Goal: Check status: Check status

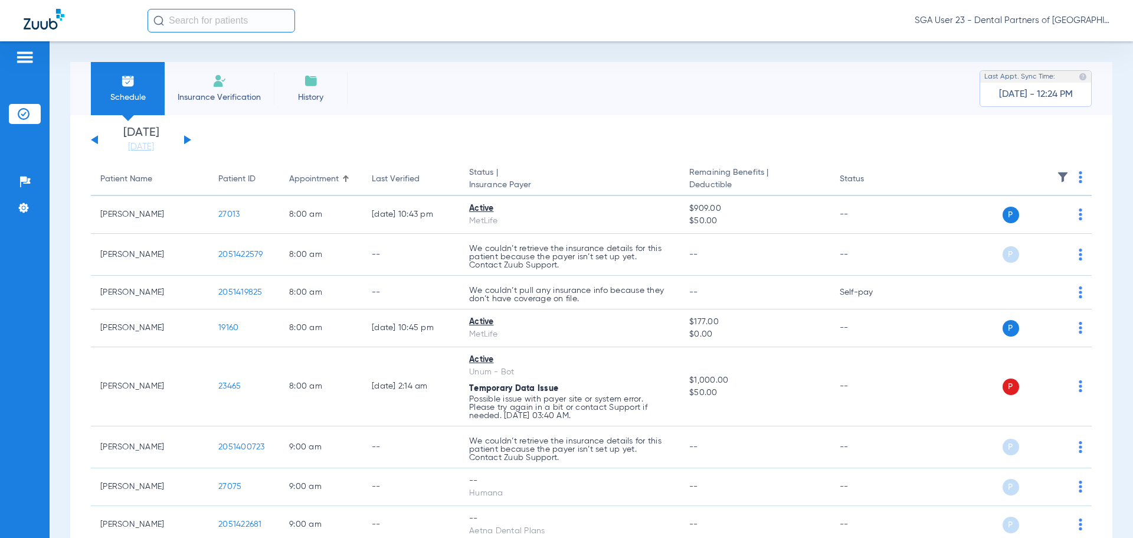
click at [186, 139] on button at bounding box center [187, 139] width 7 height 9
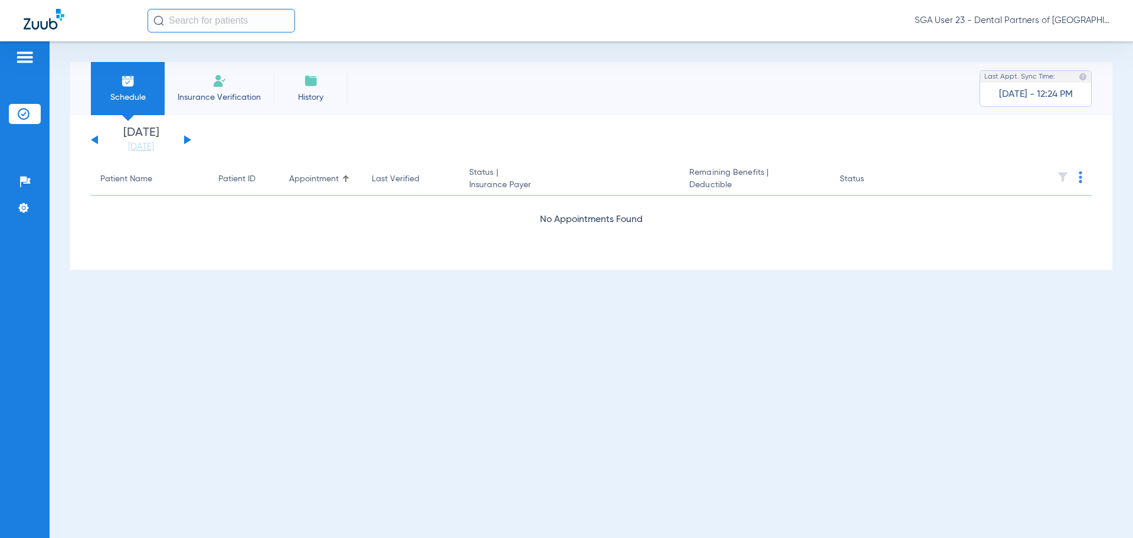
click at [186, 139] on button at bounding box center [187, 139] width 7 height 9
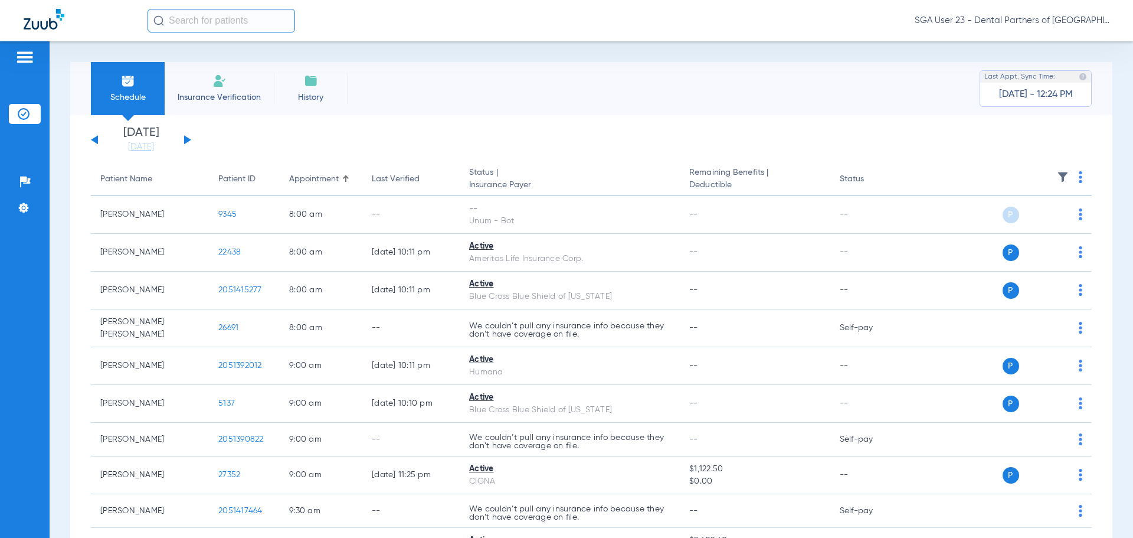
click at [905, 172] on th "Status" at bounding box center [870, 179] width 80 height 33
drag, startPoint x: 918, startPoint y: 133, endPoint x: 798, endPoint y: 79, distance: 131.5
click at [918, 133] on app-single-date-navigator "[DATE] [DATE] [DATE] [DATE] [DATE] [DATE] [DATE] [DATE] [DATE] [DATE] [DATE] [D…" at bounding box center [591, 140] width 1001 height 26
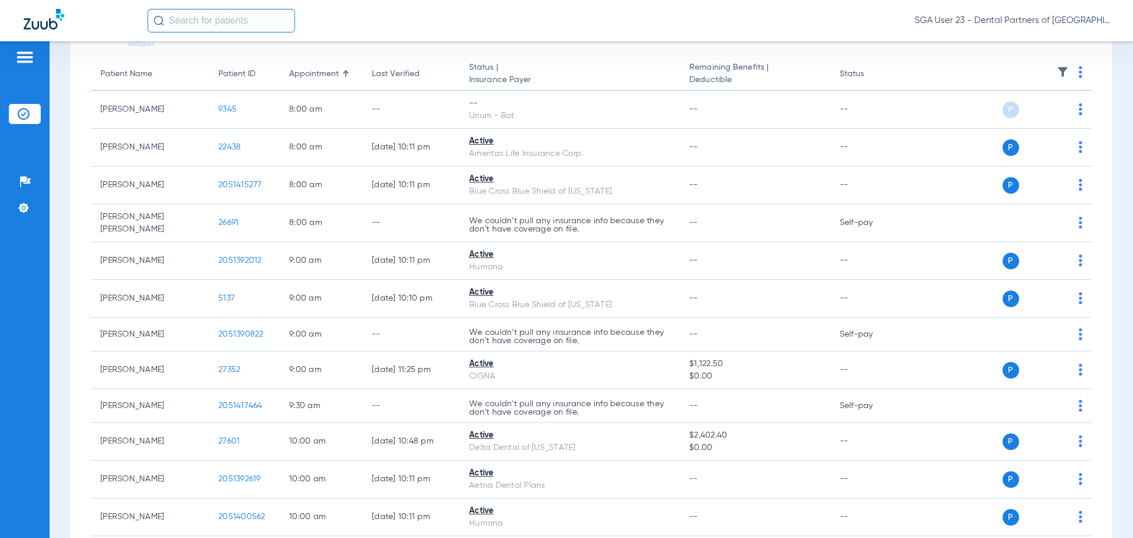
scroll to position [59, 0]
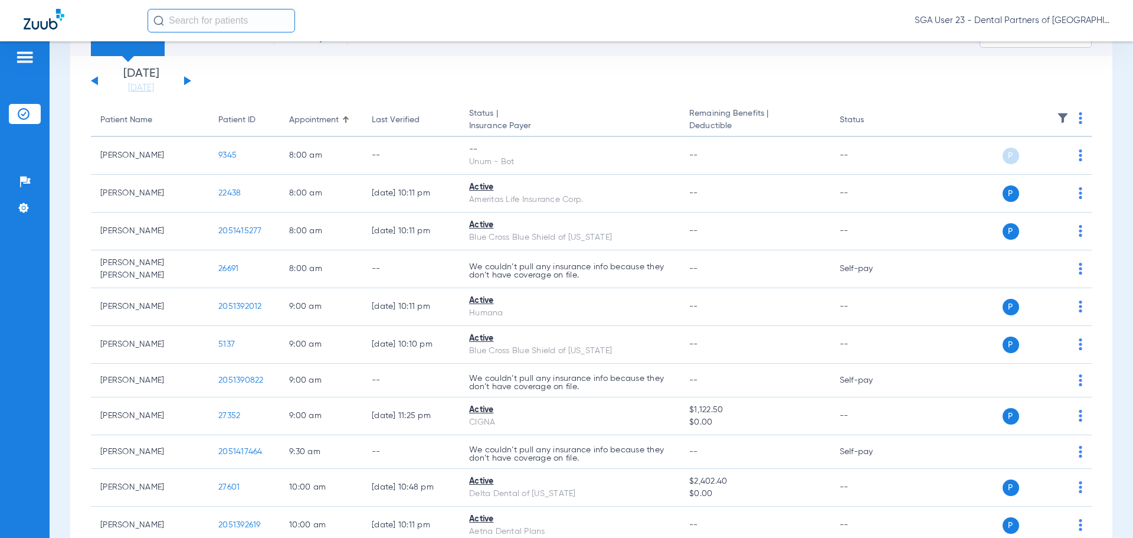
click at [184, 80] on div "[DATE] [DATE] [DATE] [DATE] [DATE] [DATE] [DATE] [DATE] [DATE] [DATE] [DATE] [D…" at bounding box center [141, 81] width 100 height 26
click at [185, 80] on button at bounding box center [187, 80] width 7 height 9
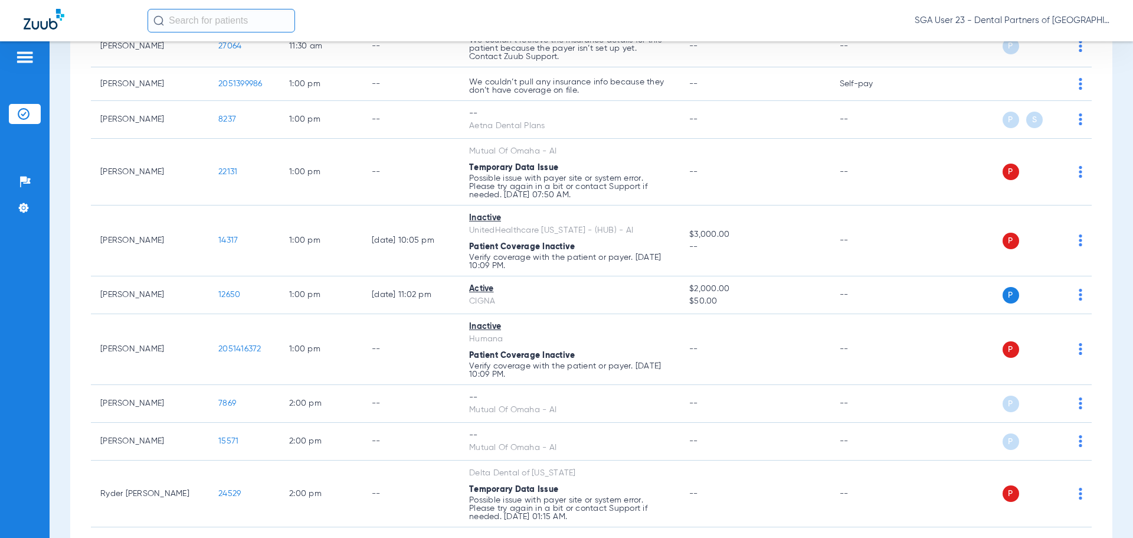
scroll to position [1298, 0]
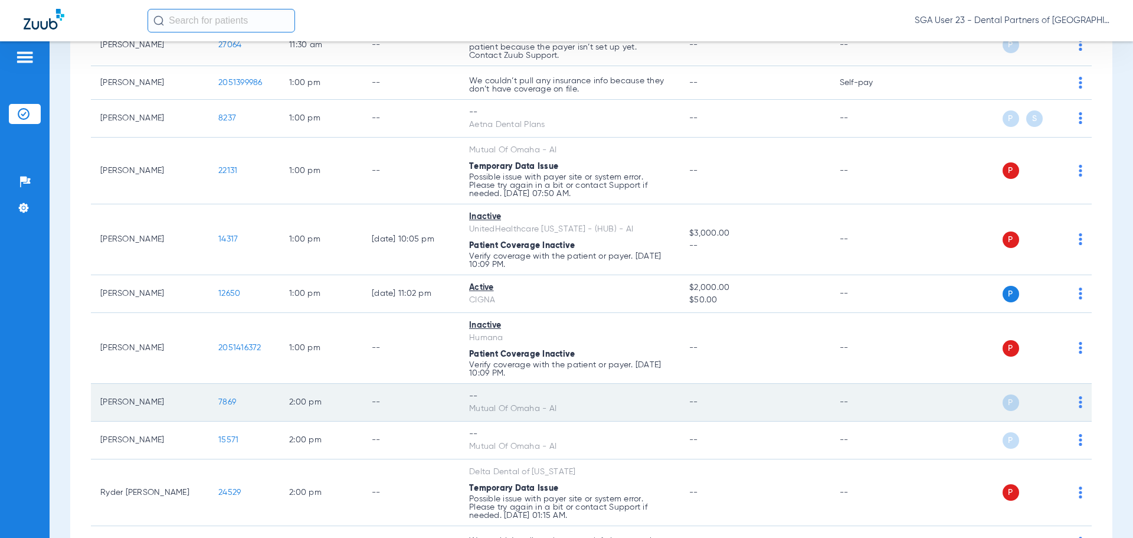
click at [228, 401] on span "7869" at bounding box center [227, 402] width 18 height 8
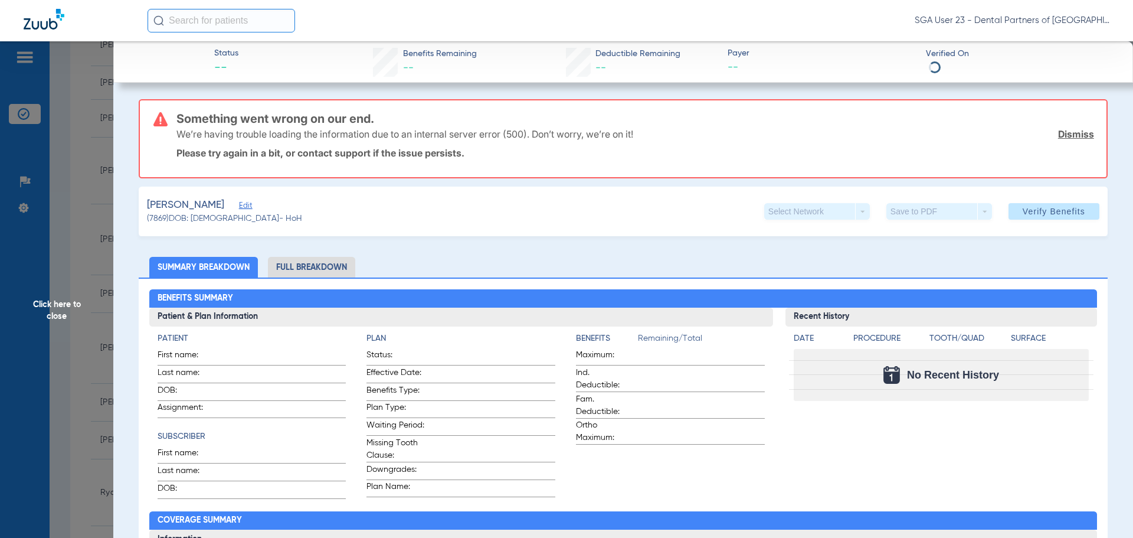
click at [61, 313] on span "Click here to close" at bounding box center [56, 310] width 113 height 538
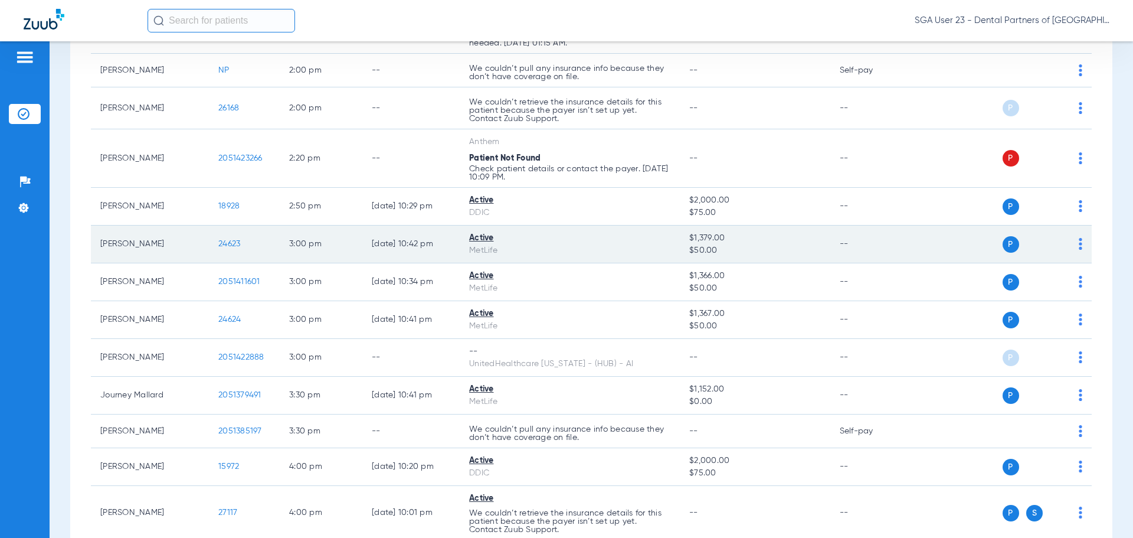
scroll to position [1829, 0]
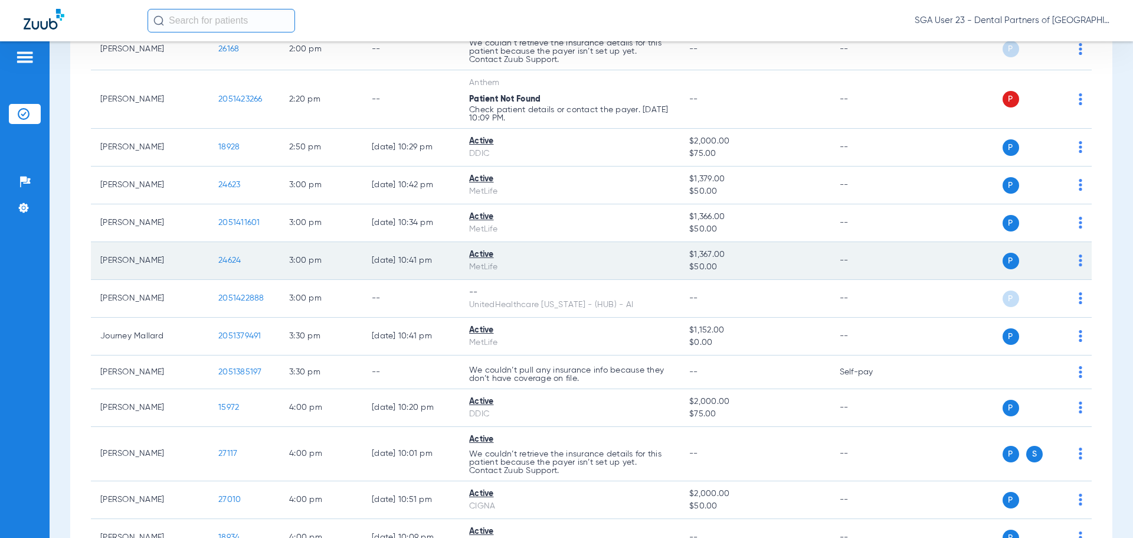
click at [223, 260] on span "24624" at bounding box center [229, 260] width 22 height 8
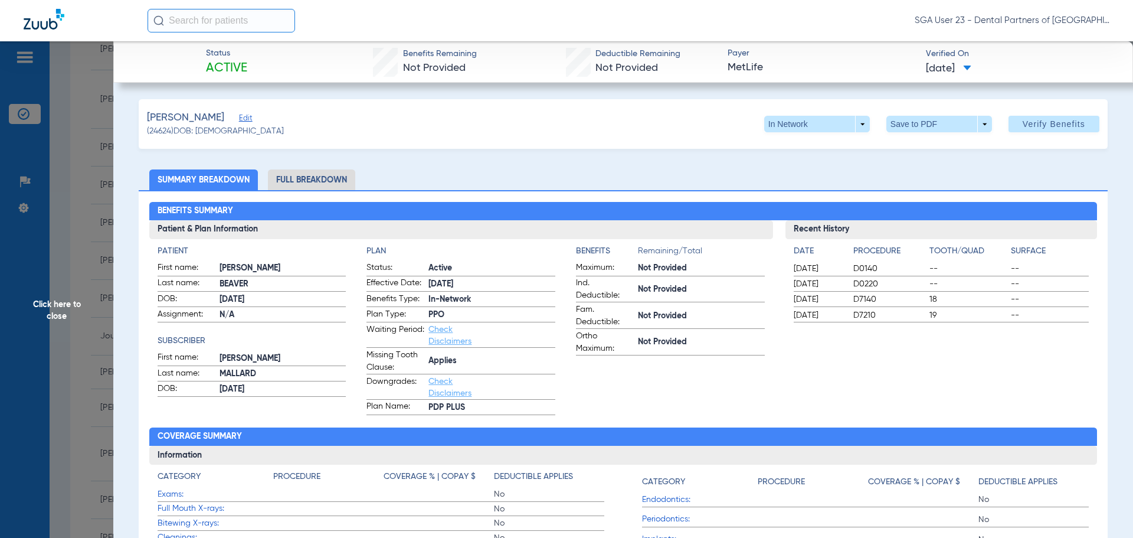
drag, startPoint x: 925, startPoint y: 318, endPoint x: 895, endPoint y: 323, distance: 30.6
click at [929, 318] on span "19" at bounding box center [968, 315] width 78 height 12
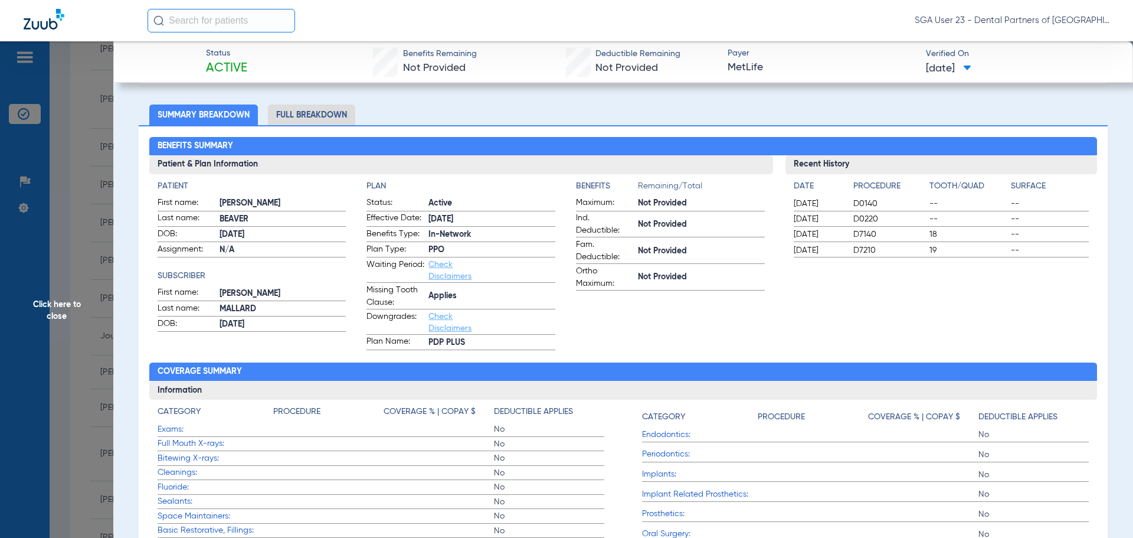
scroll to position [118, 0]
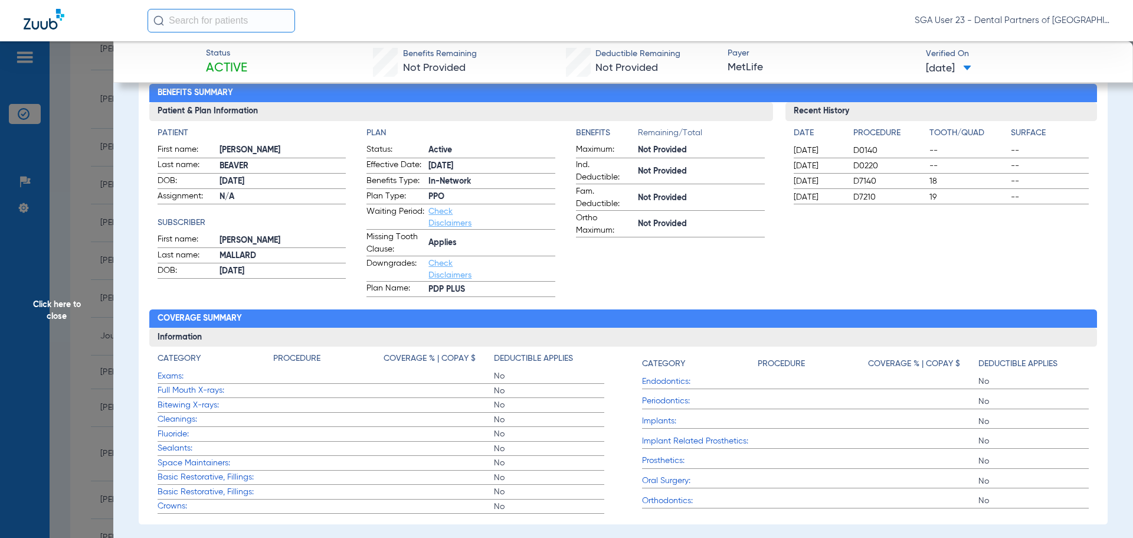
drag, startPoint x: 896, startPoint y: 260, endPoint x: 634, endPoint y: 241, distance: 262.1
click at [895, 260] on div "Recent History Date Procedure Tooth/Quad Surface [DATE] D0140 -- -- [DATE] D022…" at bounding box center [941, 199] width 312 height 195
click at [63, 309] on span "Click here to close" at bounding box center [56, 310] width 113 height 538
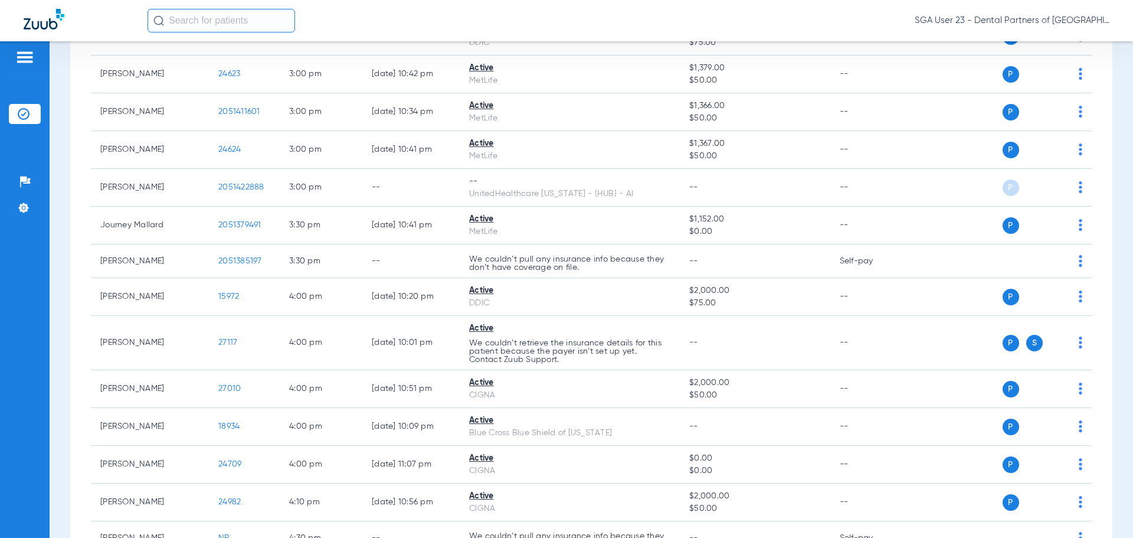
scroll to position [1947, 0]
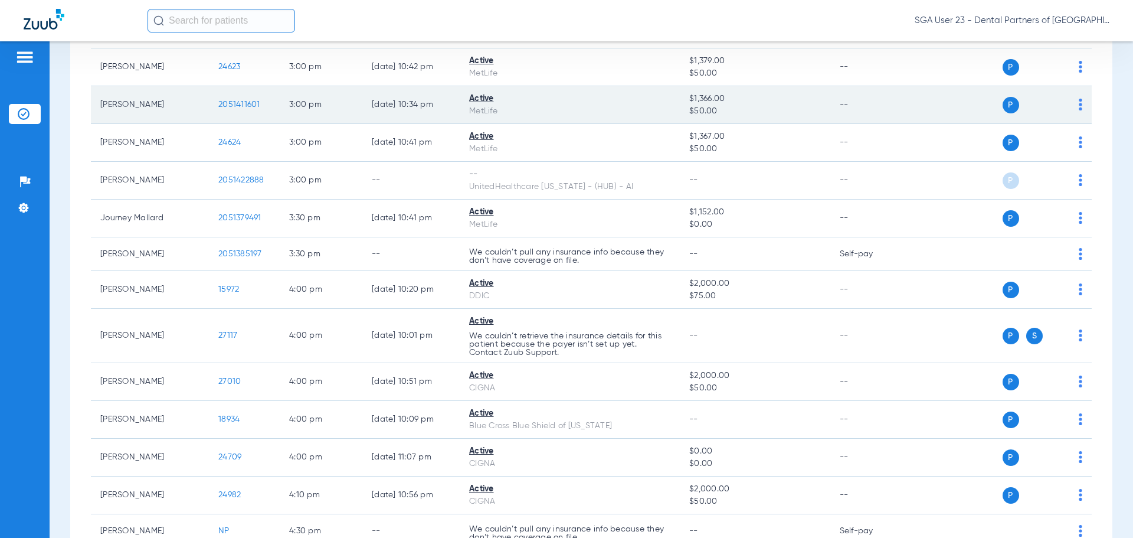
click at [227, 103] on span "2051411601" at bounding box center [239, 104] width 42 height 8
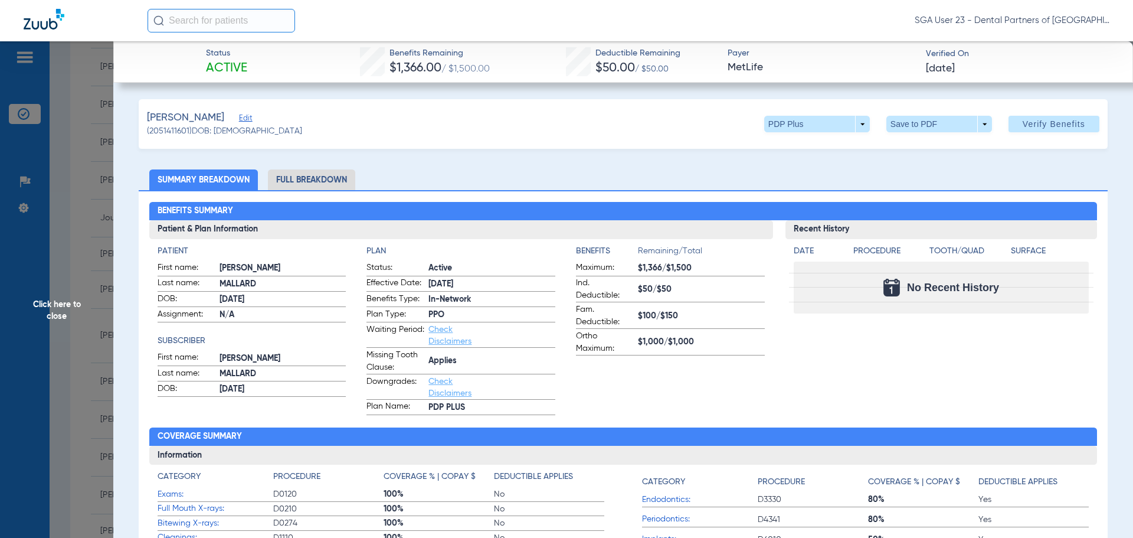
drag, startPoint x: 914, startPoint y: 360, endPoint x: 784, endPoint y: 316, distance: 137.5
click at [910, 359] on div "Recent History Date Procedure Tooth/Quad Surface No Recent History" at bounding box center [941, 317] width 312 height 195
click at [61, 305] on span "Click here to close" at bounding box center [56, 310] width 113 height 538
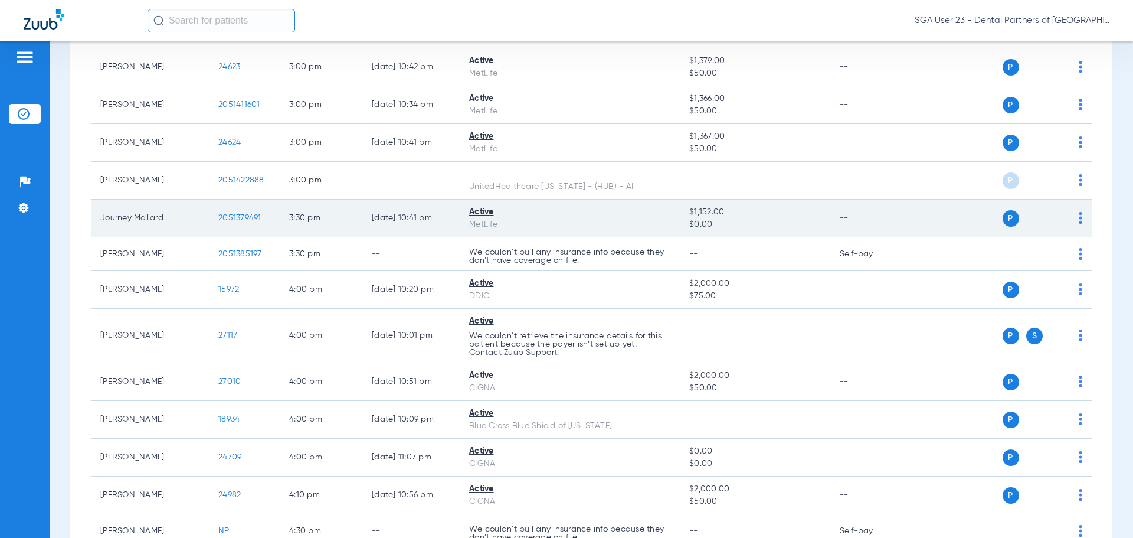
click at [241, 218] on span "2051379491" at bounding box center [239, 218] width 43 height 8
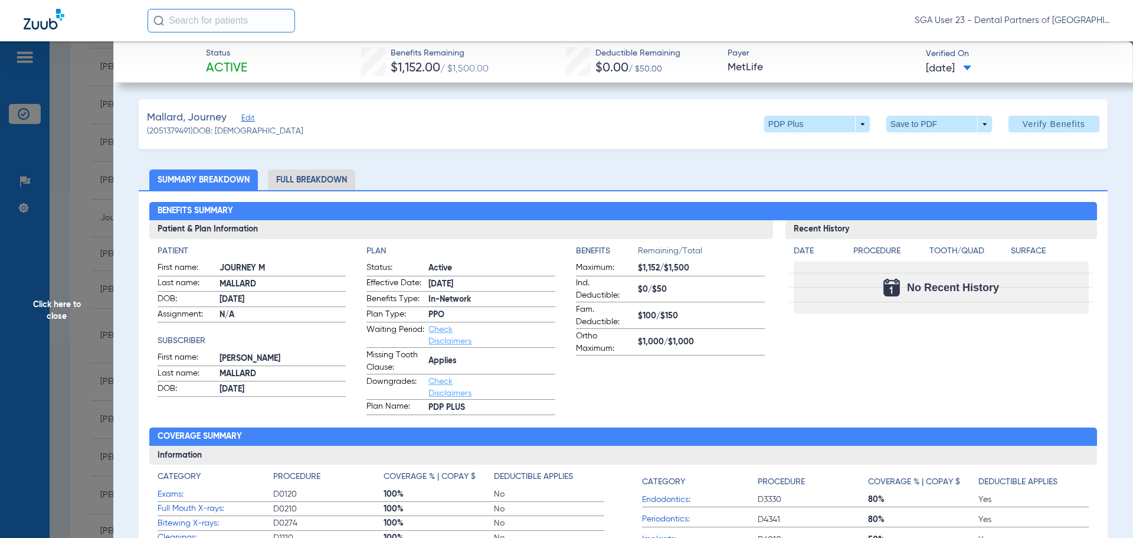
click at [870, 356] on div "Recent History Date Procedure Tooth/Quad Surface No Recent History" at bounding box center [941, 317] width 312 height 195
click at [57, 322] on span "Click here to close" at bounding box center [56, 310] width 113 height 538
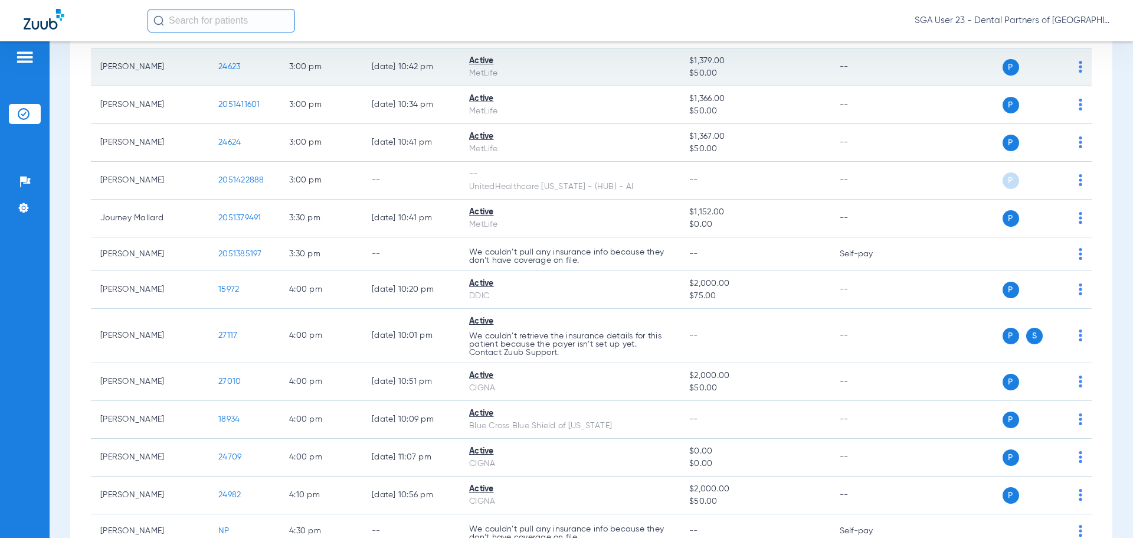
click at [231, 64] on span "24623" at bounding box center [229, 67] width 22 height 8
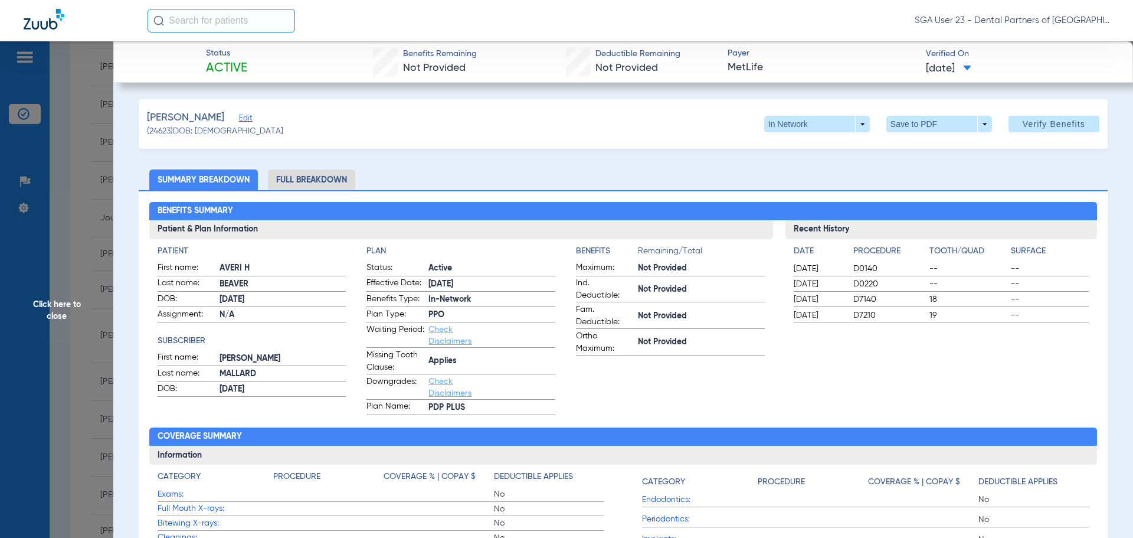
drag, startPoint x: 916, startPoint y: 344, endPoint x: 376, endPoint y: 342, distance: 539.9
click at [912, 341] on div "Recent History Date Procedure Tooth/Quad Surface [DATE] D0140 -- -- [DATE] D022…" at bounding box center [941, 317] width 312 height 195
click at [85, 329] on span "Click here to close" at bounding box center [56, 310] width 113 height 538
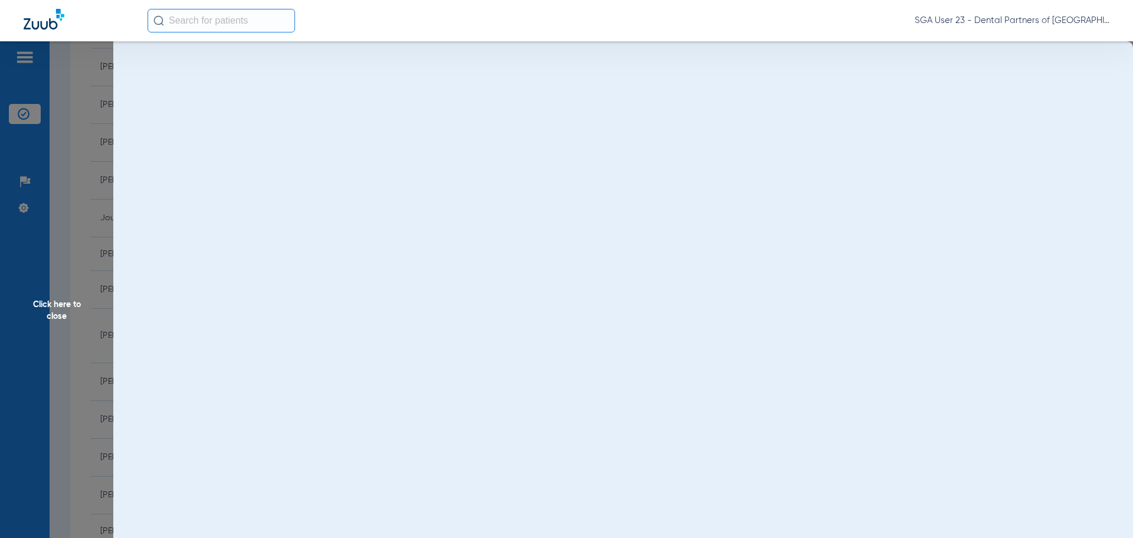
click at [54, 314] on span "Click here to close" at bounding box center [56, 310] width 113 height 538
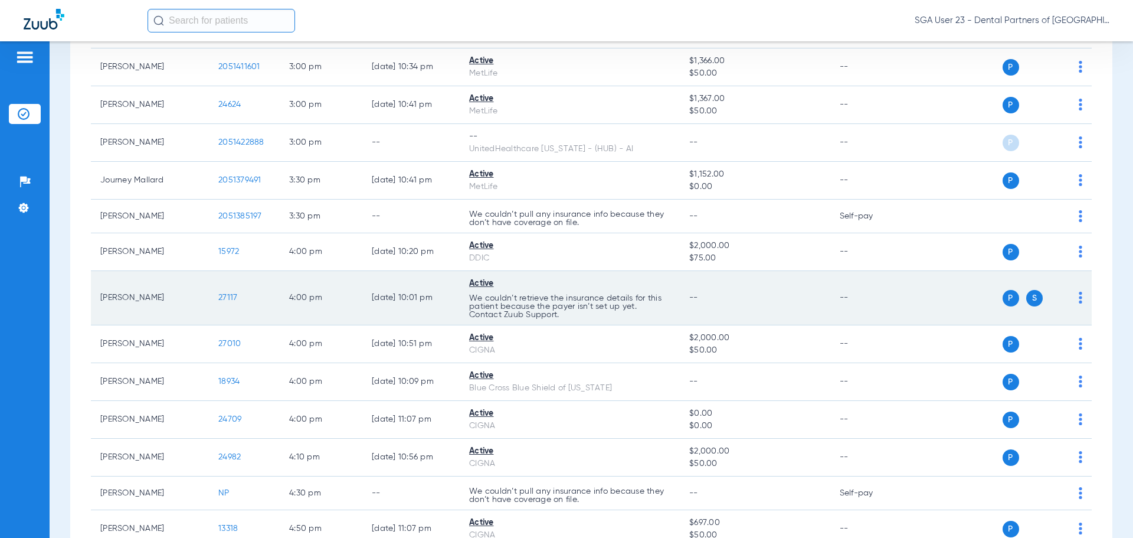
scroll to position [2006, 0]
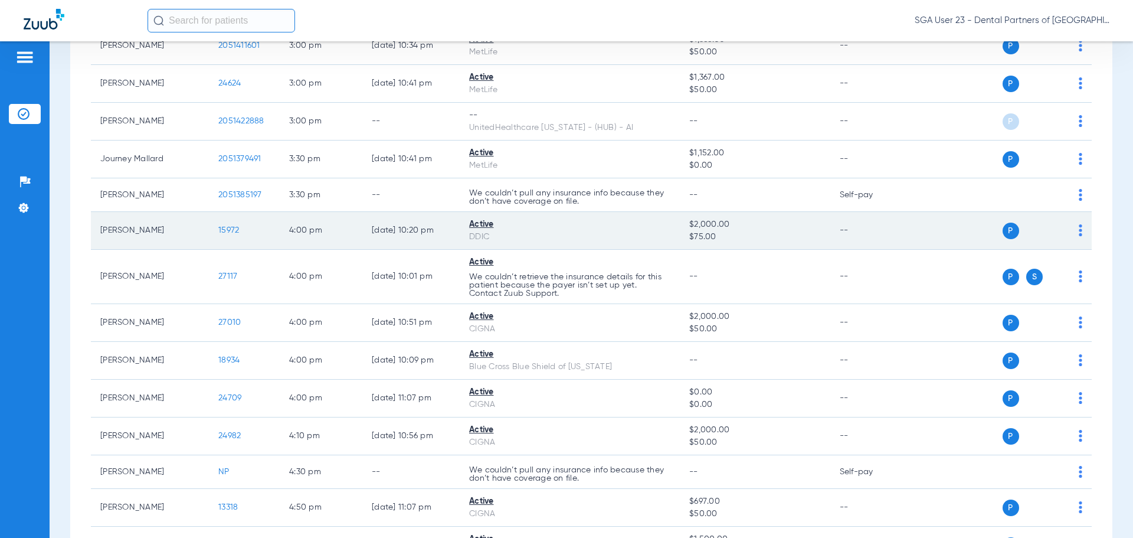
click at [229, 234] on span "15972" at bounding box center [228, 230] width 21 height 8
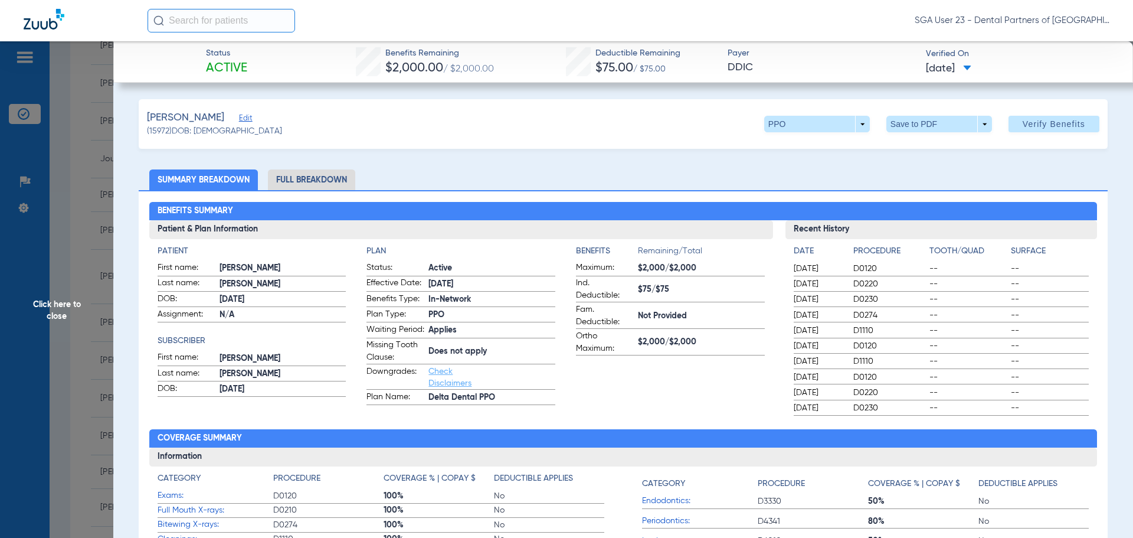
click at [68, 305] on span "Click here to close" at bounding box center [56, 310] width 113 height 538
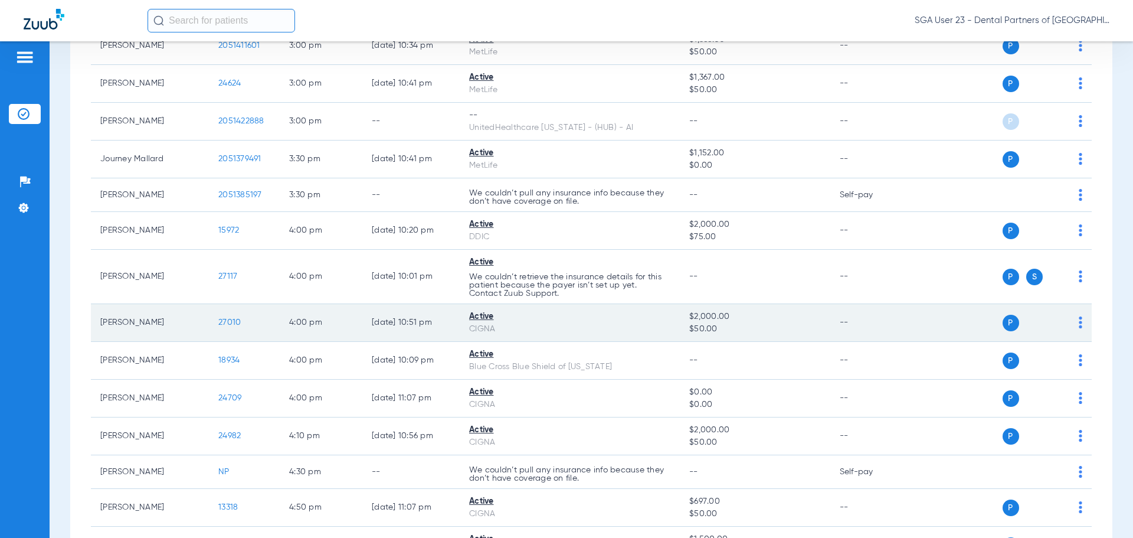
click at [228, 322] on span "27010" at bounding box center [229, 322] width 22 height 8
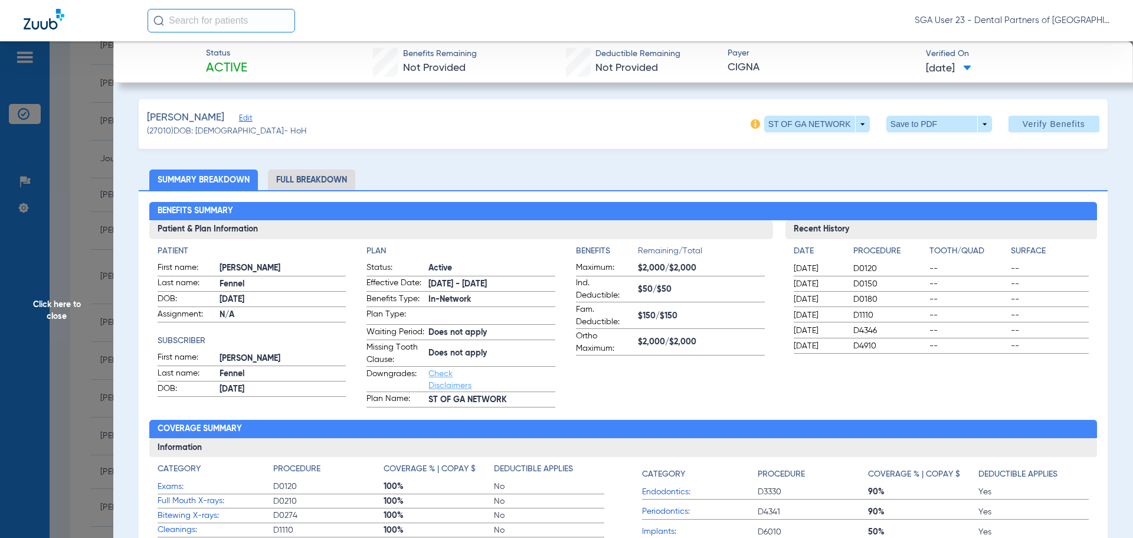
drag, startPoint x: 1040, startPoint y: 349, endPoint x: 801, endPoint y: 325, distance: 240.3
click at [1040, 349] on span "--" at bounding box center [1050, 346] width 78 height 12
click at [78, 325] on span "Click here to close" at bounding box center [56, 310] width 113 height 538
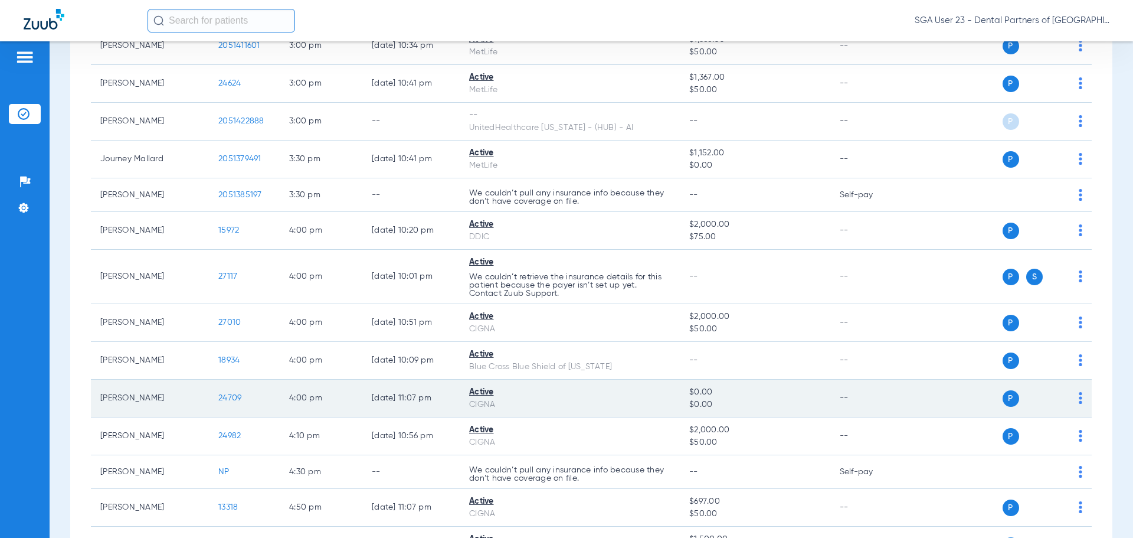
click at [222, 397] on span "24709" at bounding box center [229, 398] width 23 height 8
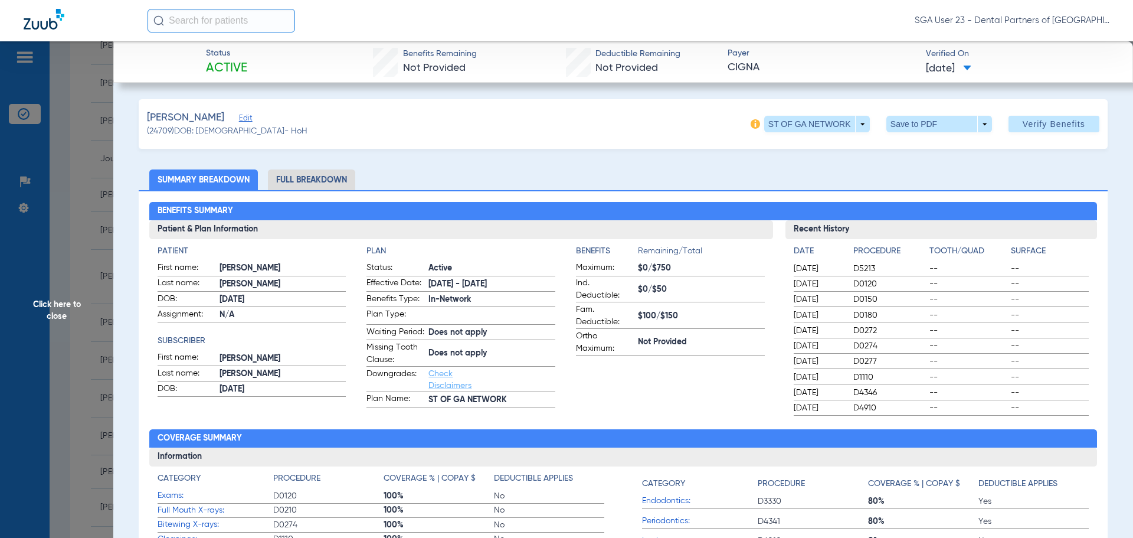
scroll to position [59, 0]
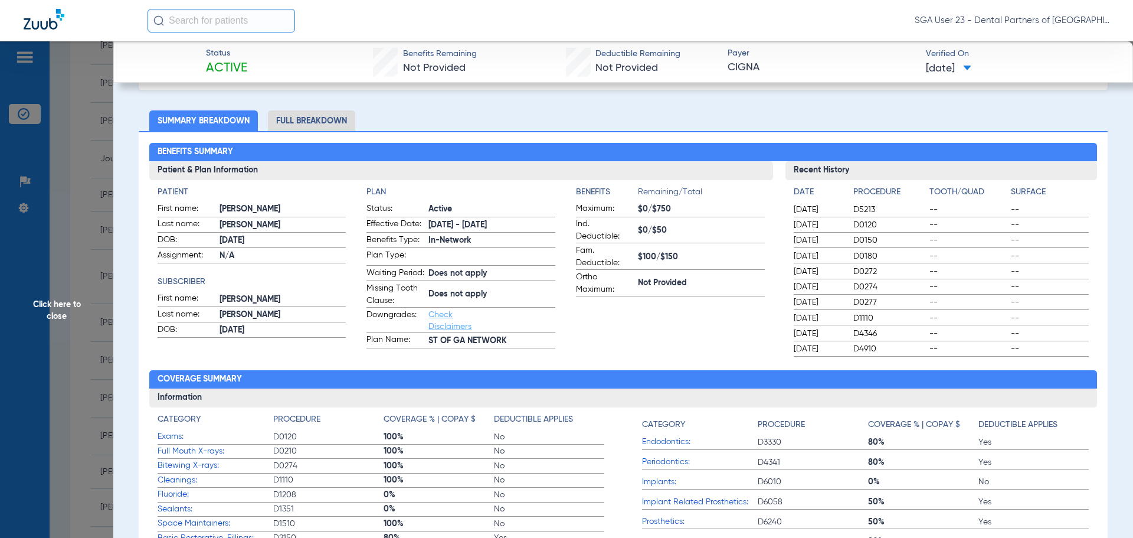
click at [907, 117] on ul "Summary Breakdown Full Breakdown" at bounding box center [623, 120] width 969 height 21
click at [70, 308] on span "Click here to close" at bounding box center [56, 310] width 113 height 538
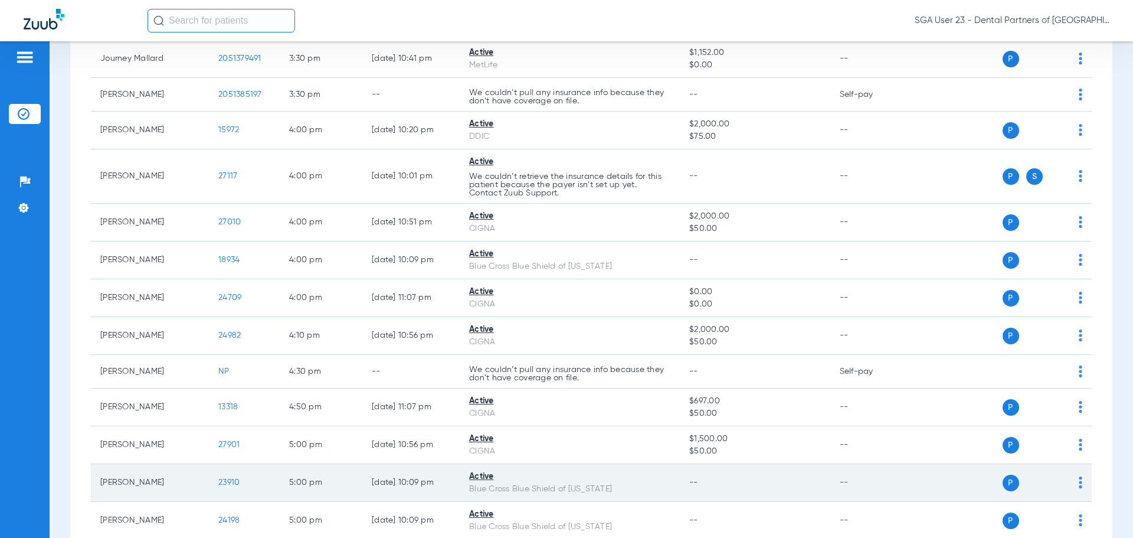
scroll to position [2183, 0]
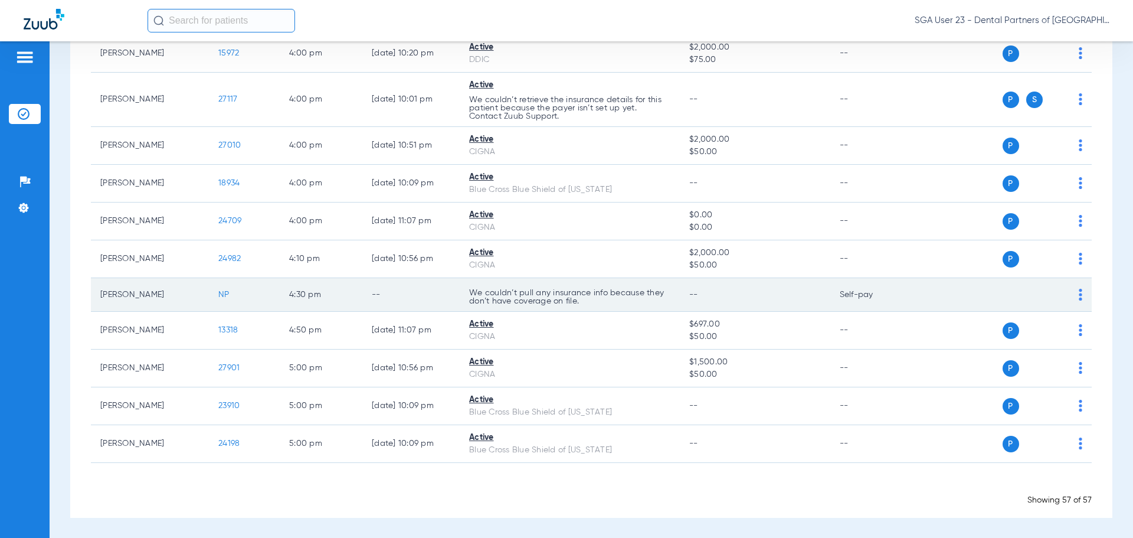
click at [883, 296] on td "Self-pay" at bounding box center [870, 295] width 80 height 34
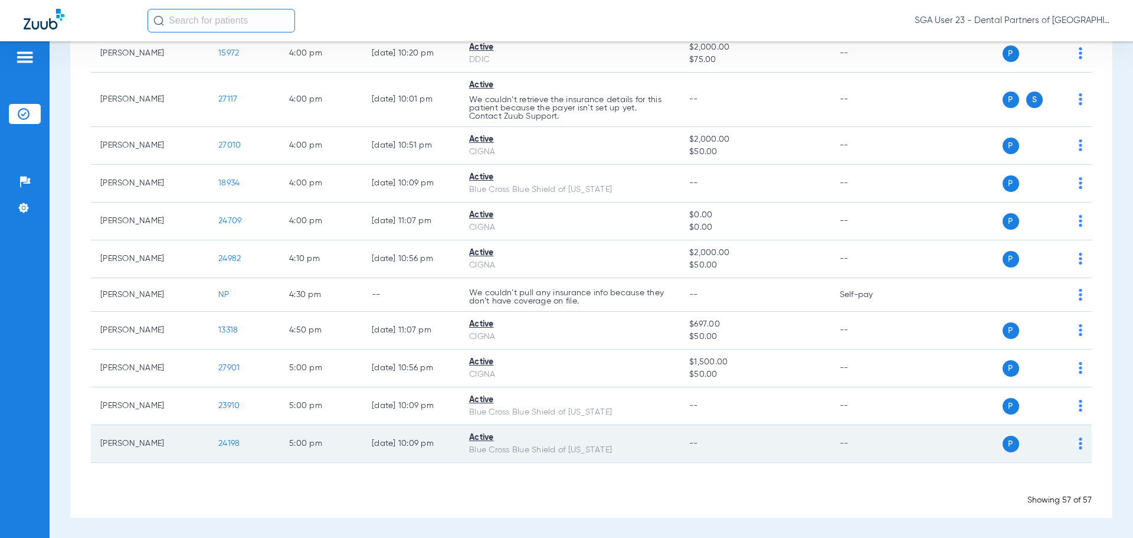
click at [230, 441] on span "24198" at bounding box center [228, 443] width 21 height 8
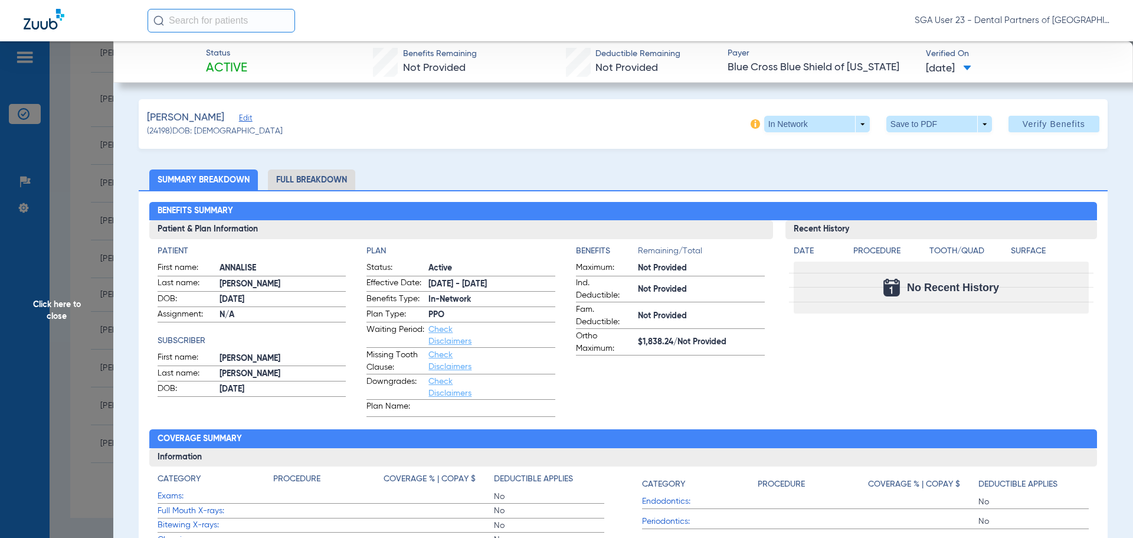
drag, startPoint x: 1040, startPoint y: 357, endPoint x: 546, endPoint y: 238, distance: 508.1
click at [994, 349] on div "Recent History Date Procedure Tooth/Quad Surface No Recent History" at bounding box center [941, 318] width 312 height 196
click at [45, 296] on span "Click here to close" at bounding box center [56, 310] width 113 height 538
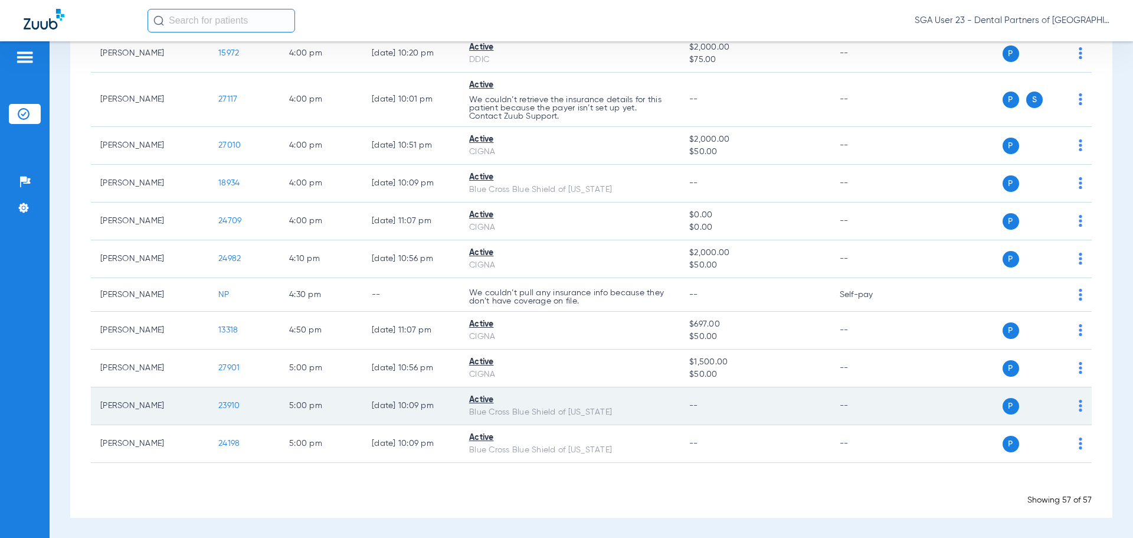
click at [224, 408] on span "23910" at bounding box center [228, 405] width 21 height 8
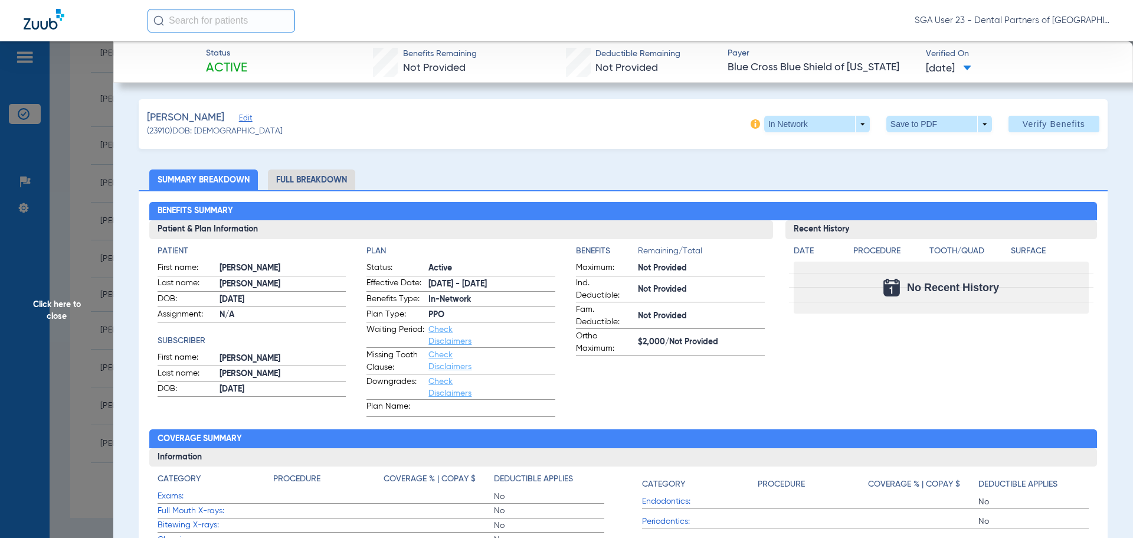
click at [918, 368] on div "Recent History Date Procedure Tooth/Quad Surface No Recent History" at bounding box center [941, 318] width 312 height 196
click at [29, 322] on span "Click here to close" at bounding box center [56, 310] width 113 height 538
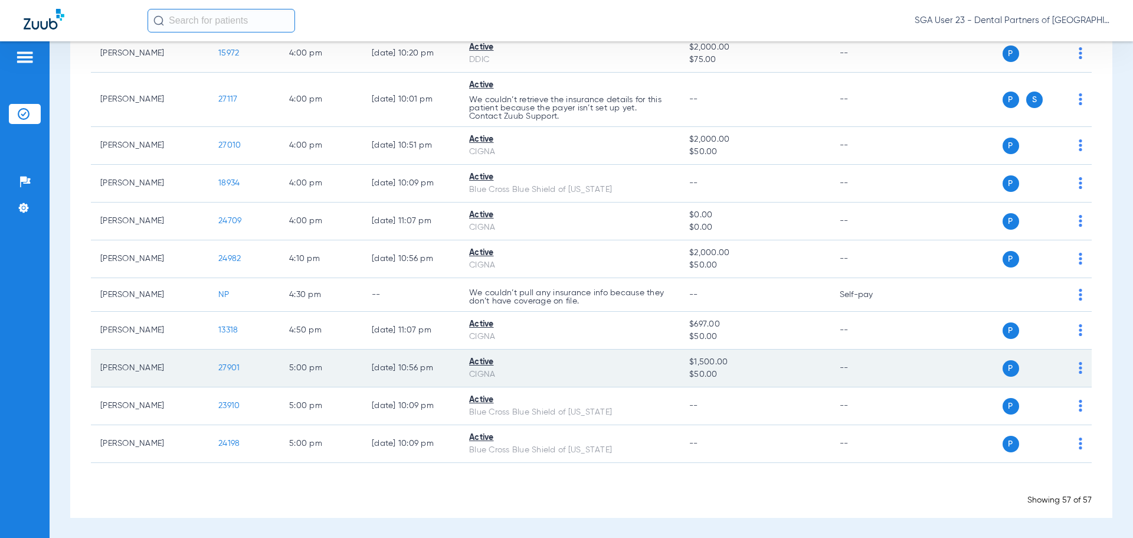
click at [228, 370] on span "27901" at bounding box center [228, 367] width 21 height 8
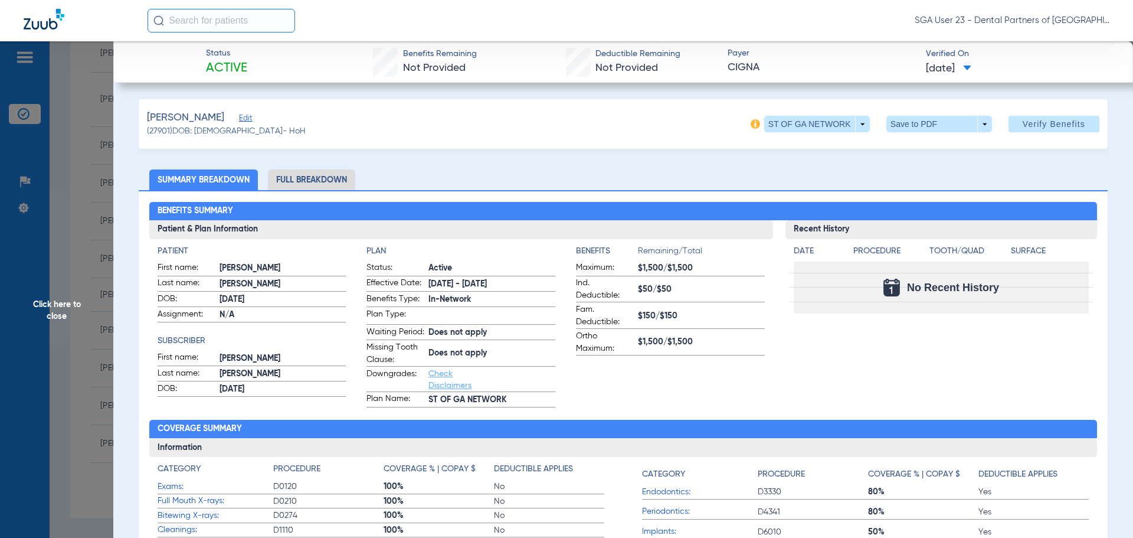
click at [889, 333] on div "Recent History Date Procedure Tooth/Quad Surface No Recent History" at bounding box center [941, 313] width 312 height 187
click at [52, 309] on span "Click here to close" at bounding box center [56, 310] width 113 height 538
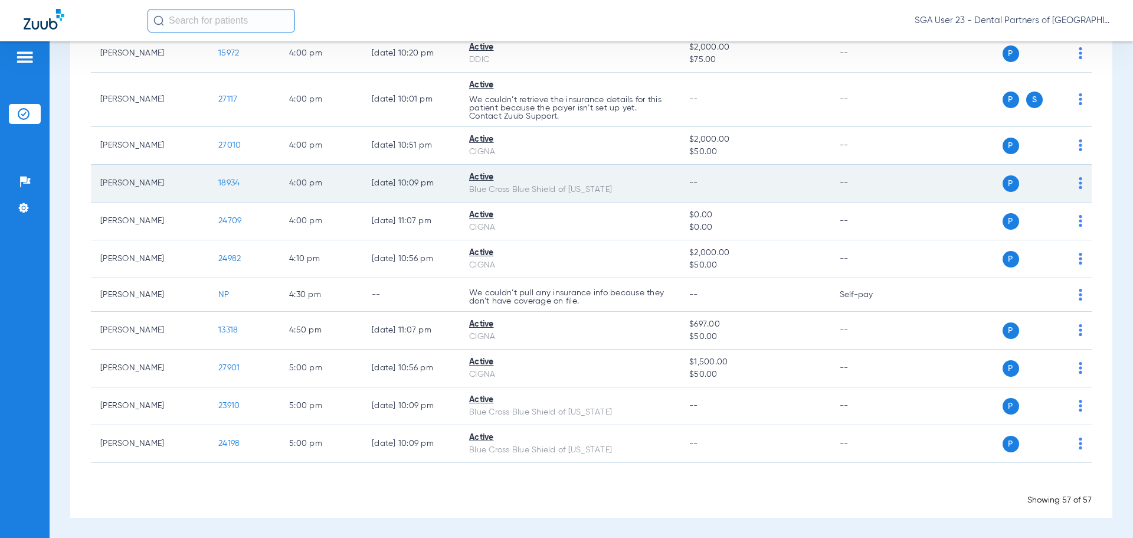
click at [892, 198] on td "--" at bounding box center [870, 184] width 80 height 38
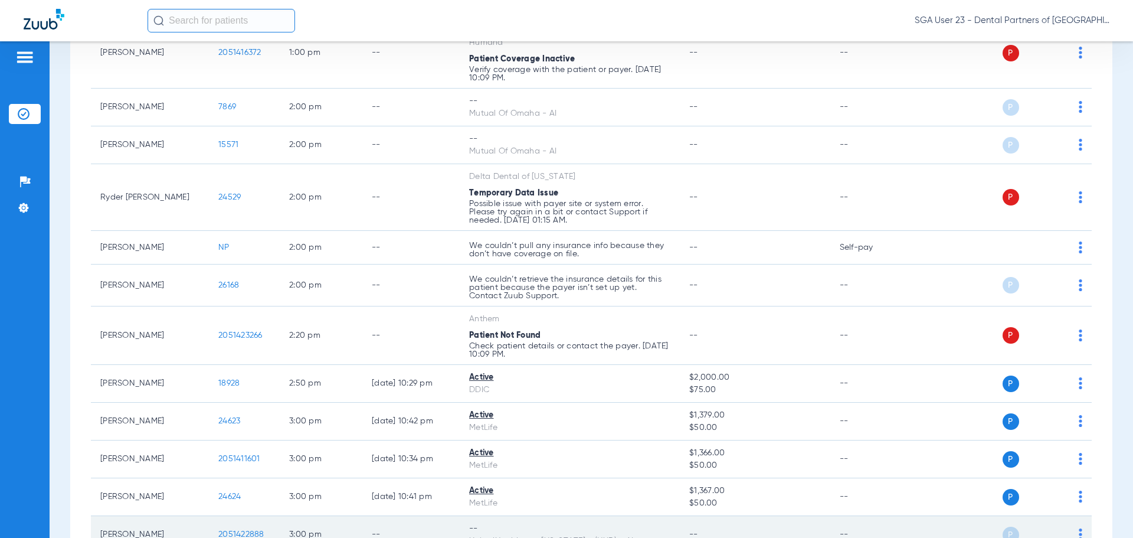
scroll to position [1416, 0]
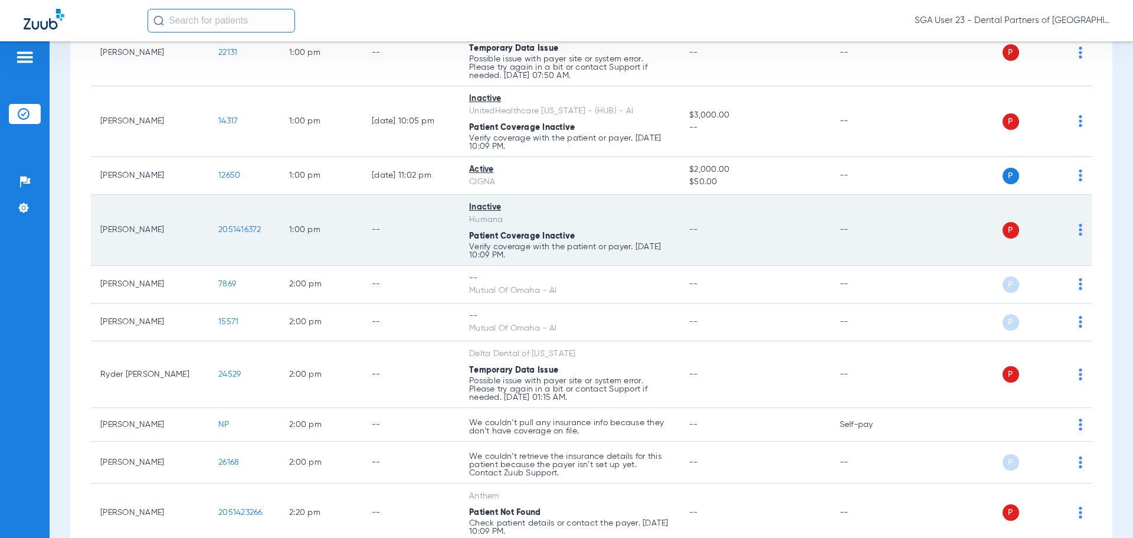
click at [894, 218] on td "--" at bounding box center [870, 230] width 80 height 71
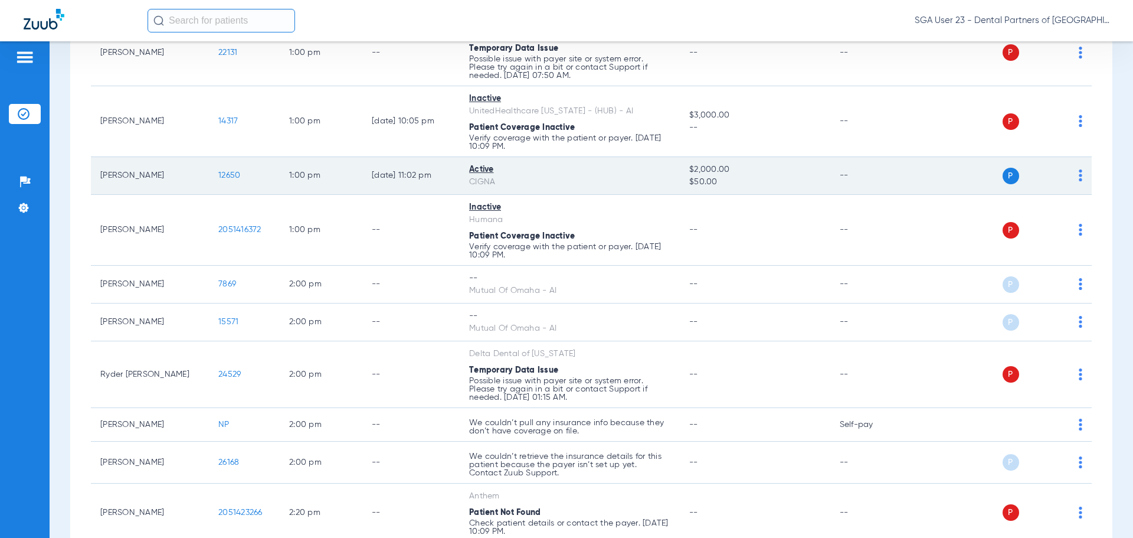
click at [860, 182] on td "--" at bounding box center [870, 176] width 80 height 38
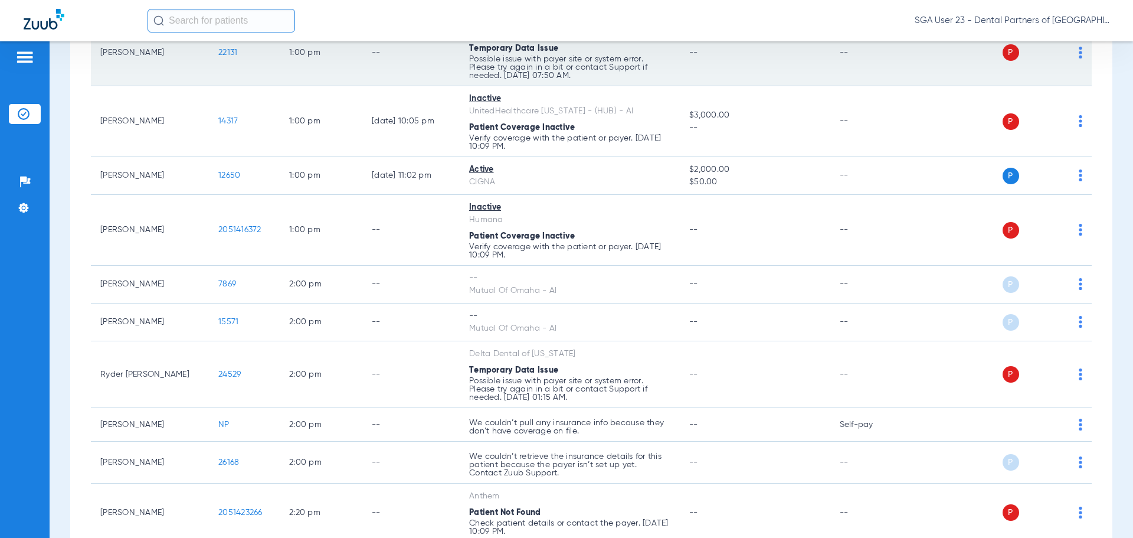
drag, startPoint x: 879, startPoint y: 191, endPoint x: 792, endPoint y: 85, distance: 137.1
click at [879, 191] on td "--" at bounding box center [870, 176] width 80 height 38
